Goal: Information Seeking & Learning: Find specific fact

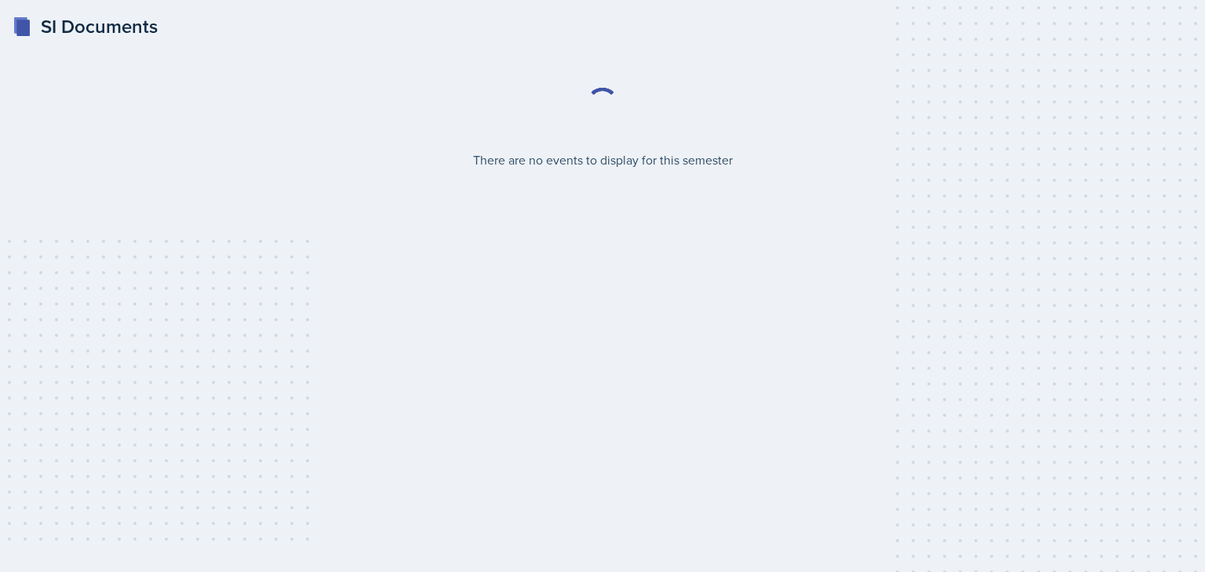
select select "2bed604d-1099-4043-b1bc-2365e8740244"
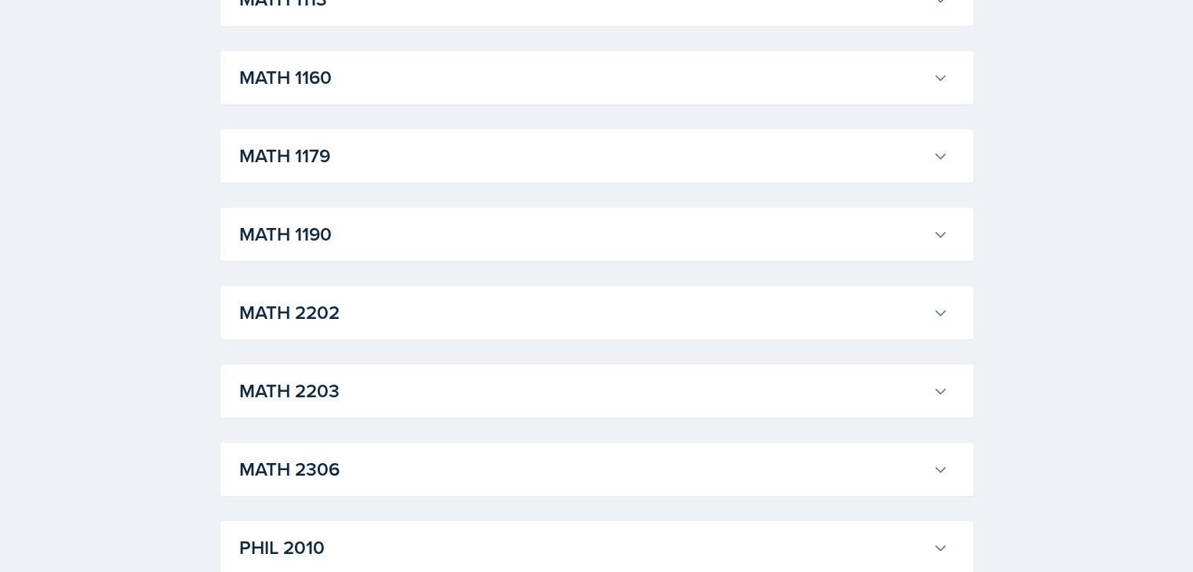
scroll to position [1490, 0]
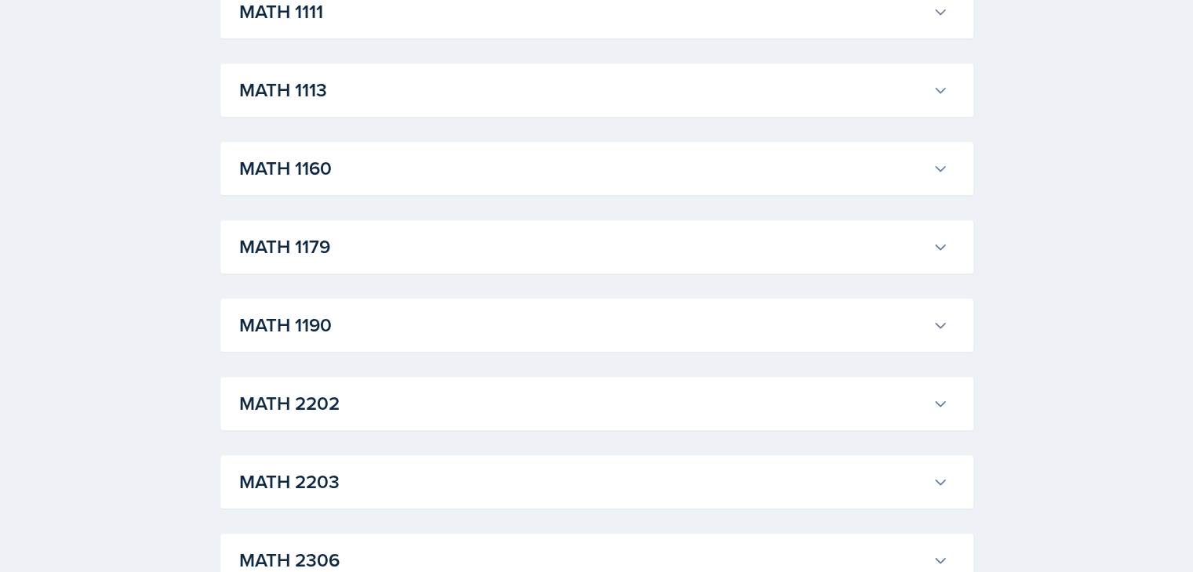
click at [375, 427] on div "MATH 2202 [PERSON_NAME] Professor: [PERSON_NAME] Export to Google Calendar Recu…" at bounding box center [596, 403] width 753 height 53
click at [379, 411] on h3 "MATH 2202" at bounding box center [582, 404] width 687 height 28
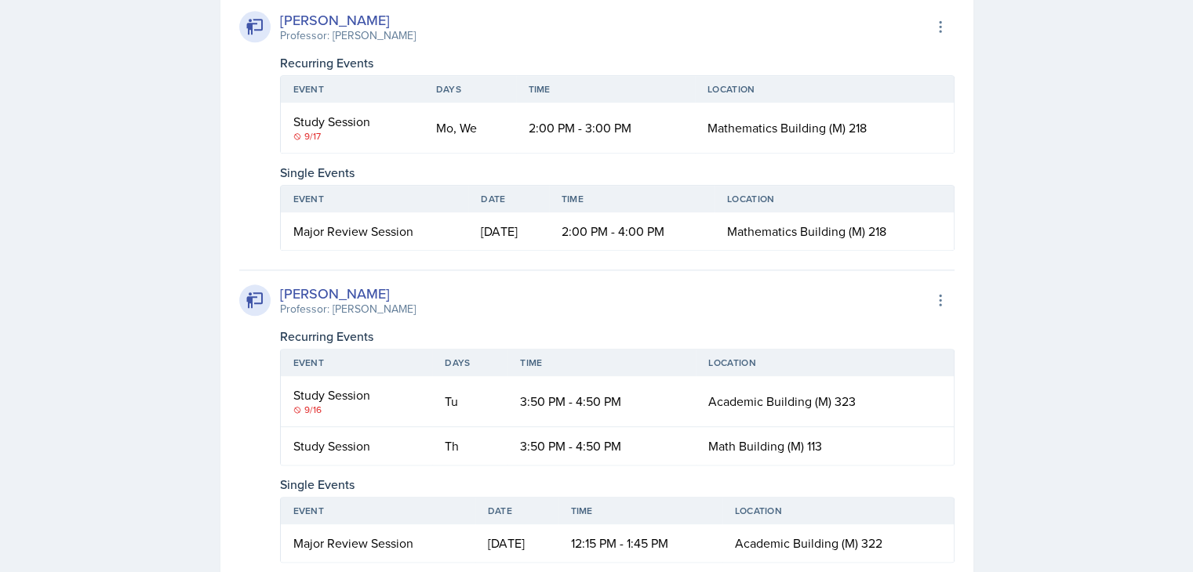
scroll to position [1882, 0]
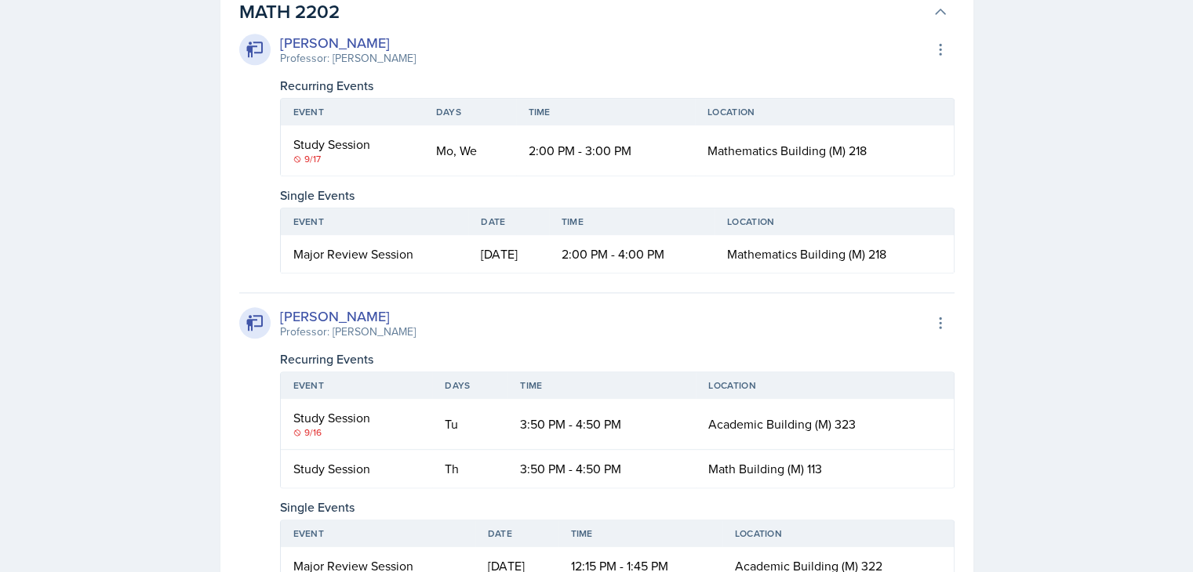
drag, startPoint x: 397, startPoint y: 314, endPoint x: 235, endPoint y: 318, distance: 161.6
copy div "[PERSON_NAME]"
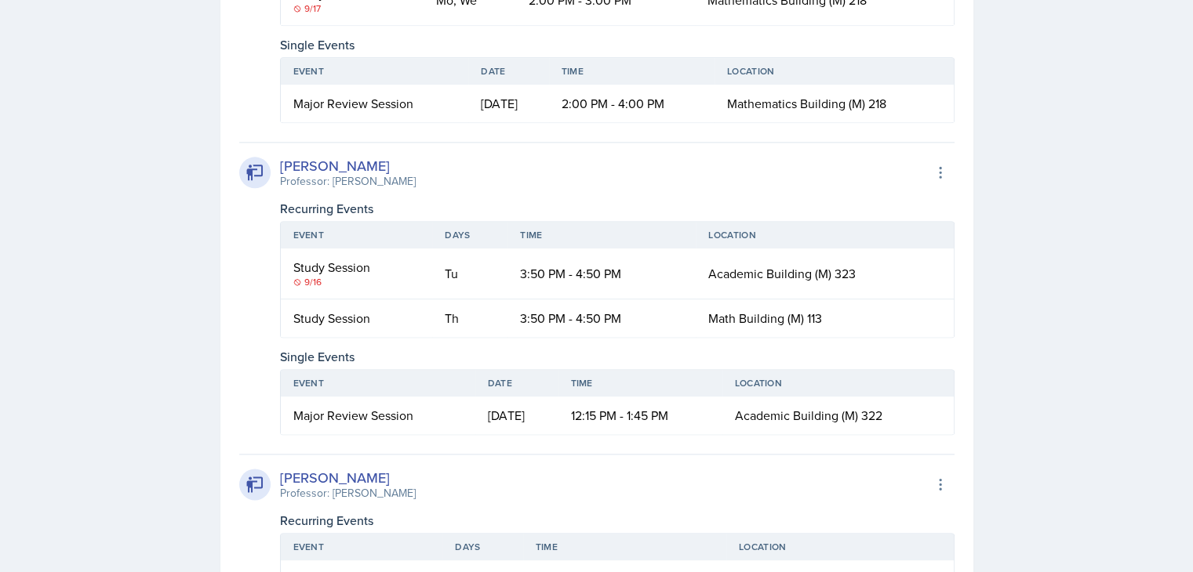
scroll to position [2039, 0]
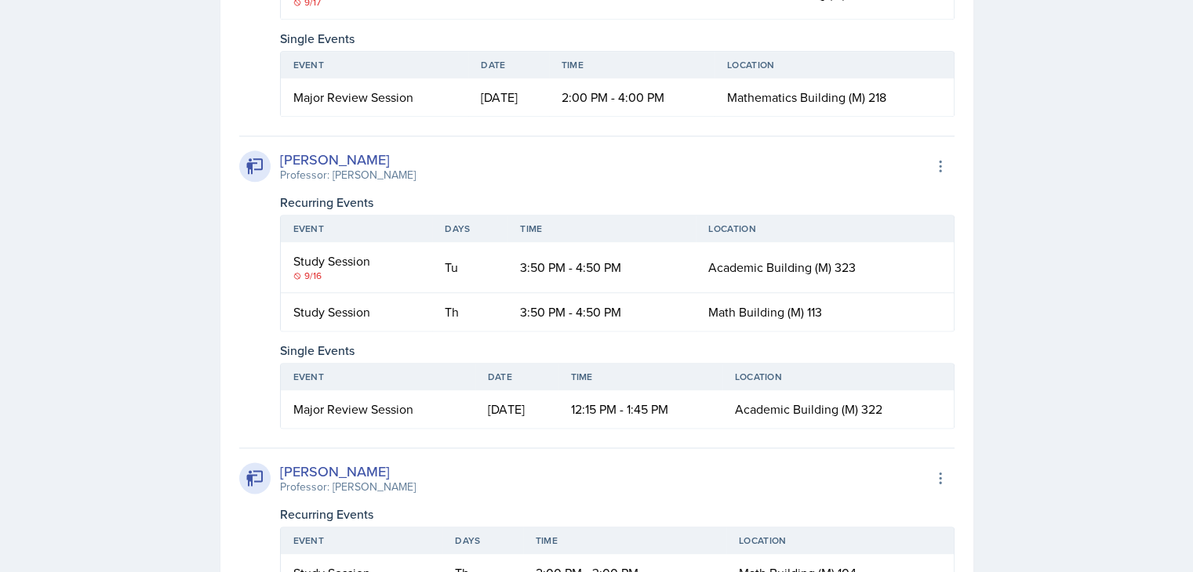
click at [651, 198] on div "Recurring Events" at bounding box center [617, 202] width 674 height 19
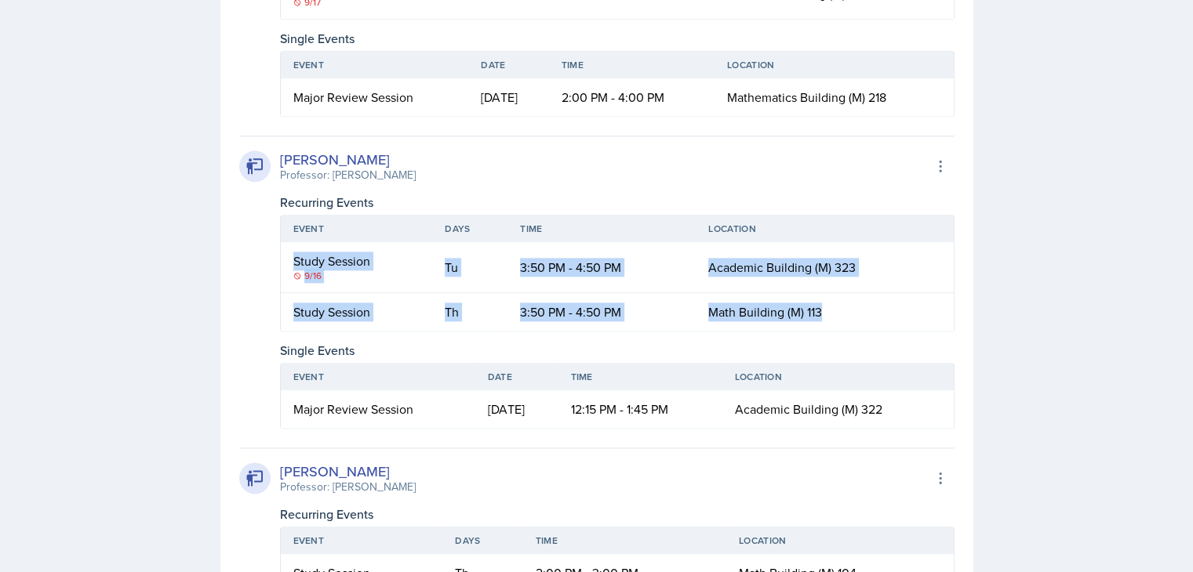
drag, startPoint x: 293, startPoint y: 259, endPoint x: 841, endPoint y: 318, distance: 550.6
click at [841, 318] on table "Event Days Time Location Study Session [DATE] 3:50 PM - 4:50 PM Academic Buildi…" at bounding box center [617, 273] width 674 height 117
click at [852, 303] on td "Math Building (M) 113" at bounding box center [824, 312] width 257 height 38
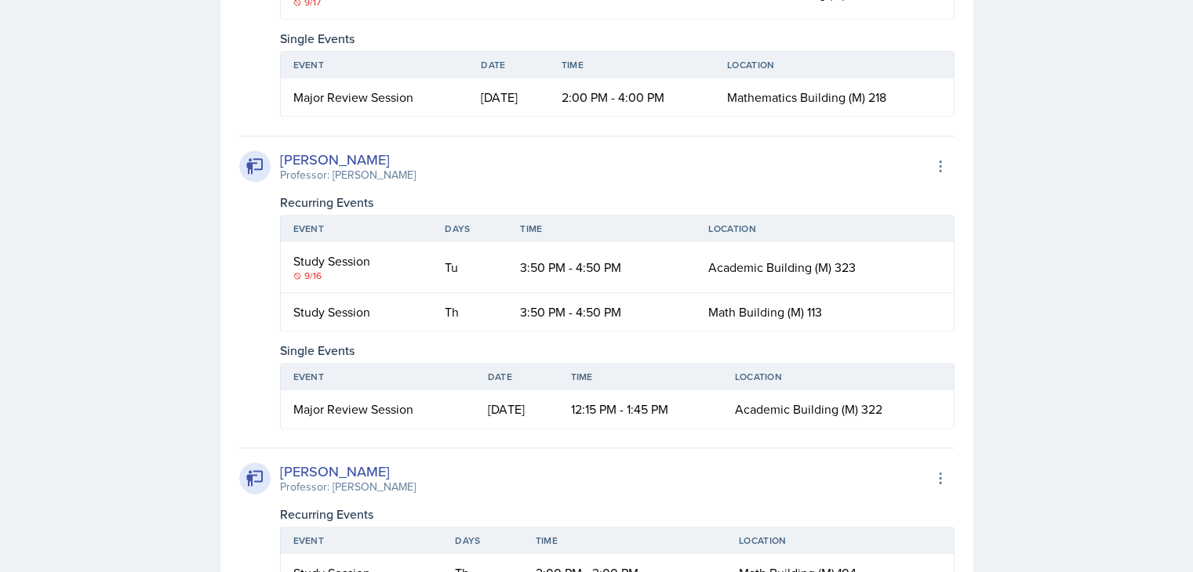
drag, startPoint x: 423, startPoint y: 411, endPoint x: 256, endPoint y: 412, distance: 167.0
click at [256, 412] on div "[PERSON_NAME] Professor: [PERSON_NAME] Export to Google Calendar Recurring Even…" at bounding box center [596, 282] width 715 height 293
click at [339, 402] on div "Major Review Session" at bounding box center [377, 409] width 169 height 19
drag, startPoint x: 293, startPoint y: 406, endPoint x: 414, endPoint y: 414, distance: 121.8
click at [414, 414] on div "Major Review Session" at bounding box center [377, 409] width 169 height 19
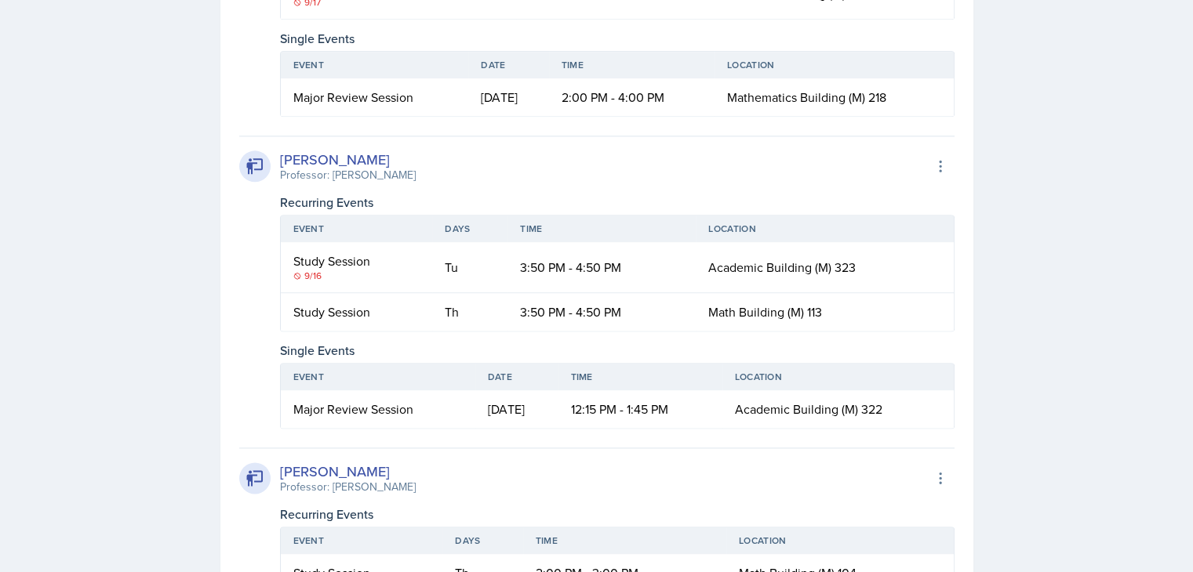
copy div "Major Review Session"
drag, startPoint x: 756, startPoint y: 407, endPoint x: 912, endPoint y: 405, distance: 156.1
click at [912, 405] on td "Academic Building (M) 322" at bounding box center [837, 410] width 231 height 38
copy span "Academic Building (M) 322"
click at [1032, 289] on div "SI Documents Select Semester Fall 2025 Summer 2025 Spring 2025 Fall 2024 Summer…" at bounding box center [596, 256] width 1193 height 4590
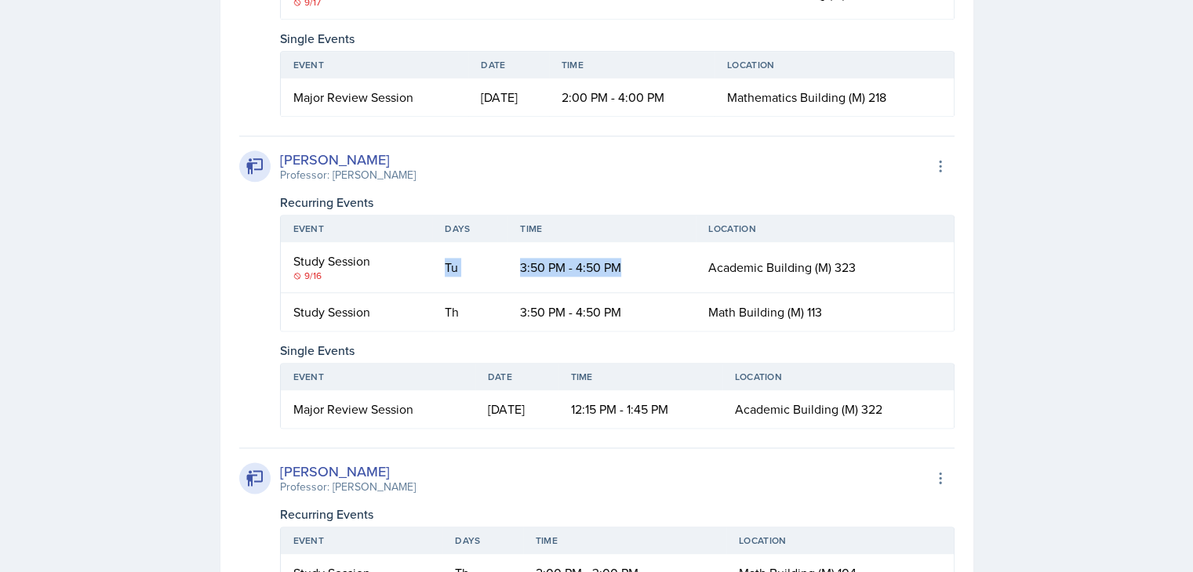
drag, startPoint x: 447, startPoint y: 263, endPoint x: 665, endPoint y: 289, distance: 219.6
click at [665, 289] on tr "Study Session [DATE] 3:50 PM - 4:50 PM Academic Building (M) 323" at bounding box center [617, 267] width 673 height 51
copy tr "Tu 3:50 PM - 4:50 PM"
click at [812, 183] on div "[PERSON_NAME] Professor: [PERSON_NAME] Export to Google Calendar Recurring Even…" at bounding box center [596, 282] width 715 height 293
drag, startPoint x: 815, startPoint y: 272, endPoint x: 941, endPoint y: 276, distance: 126.3
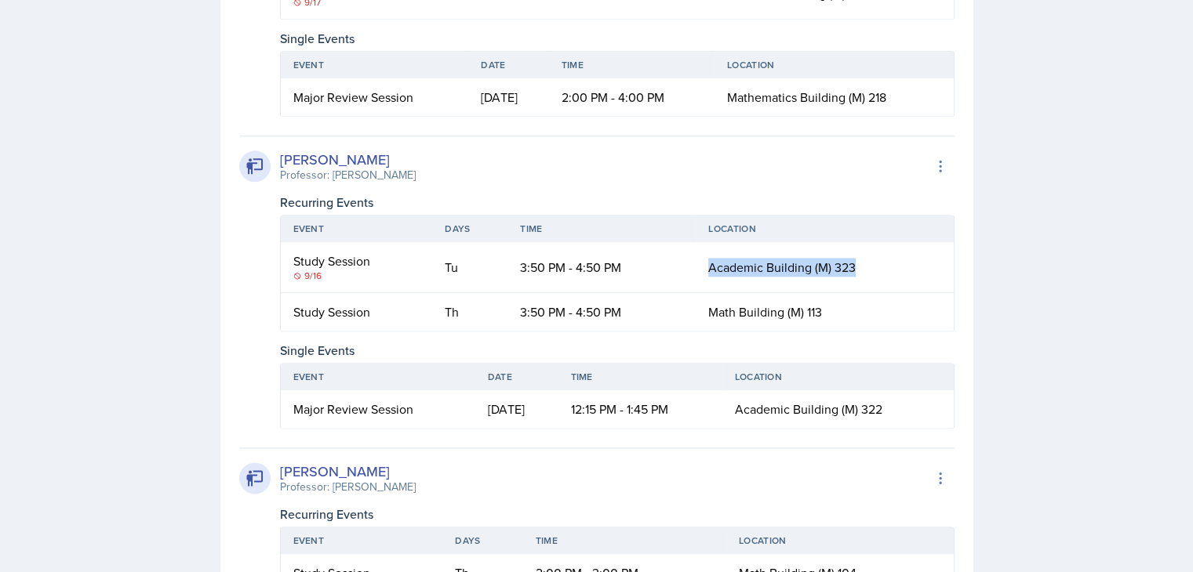
click at [941, 276] on td "Academic Building (M) 323" at bounding box center [824, 267] width 257 height 51
copy span "Academic Building (M) 323"
drag, startPoint x: 710, startPoint y: 311, endPoint x: 915, endPoint y: 311, distance: 204.7
click at [915, 311] on td "Math Building (M) 113" at bounding box center [824, 312] width 257 height 38
copy span "Math Building (M) 113"
